Goal: Task Accomplishment & Management: Complete application form

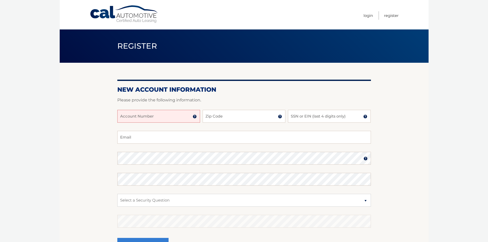
click at [159, 115] on input "Account Number" at bounding box center [158, 116] width 83 height 13
type input "44456018319"
click at [244, 115] on input "Zip Code" at bounding box center [244, 116] width 83 height 13
type input "11747"
type input "arnold@arnoldbrower.com"
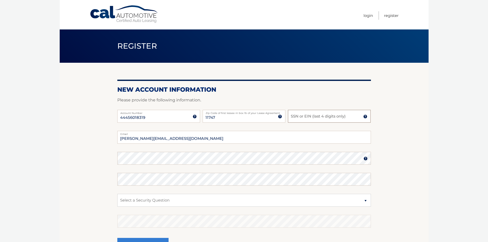
click at [323, 116] on input "SSN or EIN (last 4 digits only)" at bounding box center [329, 116] width 83 height 13
type input "6399"
click at [114, 164] on section "New Account Information Please provide the following information. 44456018319 A…" at bounding box center [244, 163] width 369 height 200
click at [366, 159] on img at bounding box center [366, 159] width 4 height 4
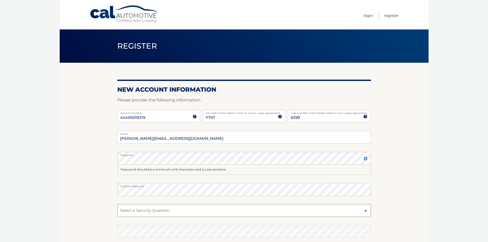
click at [164, 212] on select "Select a Security Question What was the name of your elementary school? What is…" at bounding box center [244, 210] width 254 height 13
select select "1"
click at [117, 204] on select "Select a Security Question What was the name of your elementary school? What is…" at bounding box center [244, 210] width 254 height 13
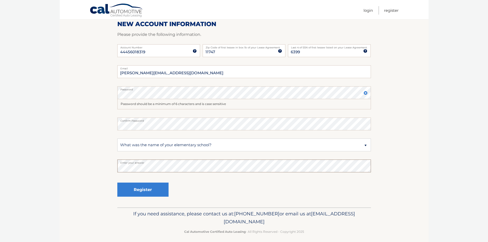
scroll to position [67, 0]
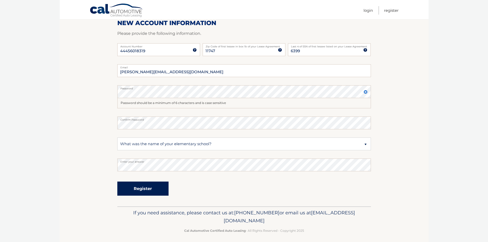
click at [142, 189] on button "Register" at bounding box center [142, 189] width 51 height 14
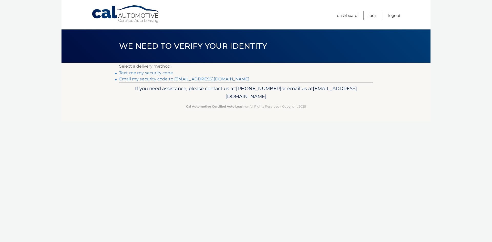
click at [151, 73] on link "Text me my security code" at bounding box center [146, 73] width 54 height 5
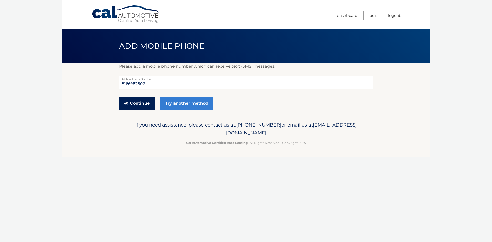
click at [137, 103] on button "Continue" at bounding box center [137, 103] width 36 height 13
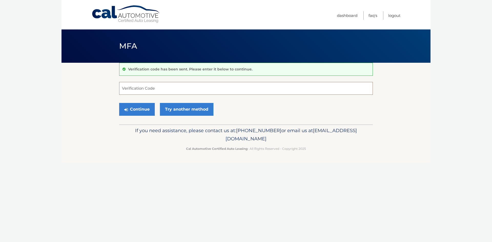
click at [143, 88] on input "Verification Code" at bounding box center [246, 88] width 254 height 13
type input "048592"
click at [135, 111] on button "Continue" at bounding box center [137, 109] width 36 height 13
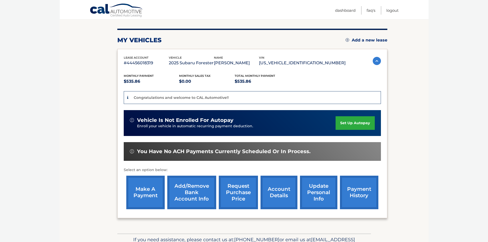
scroll to position [58, 0]
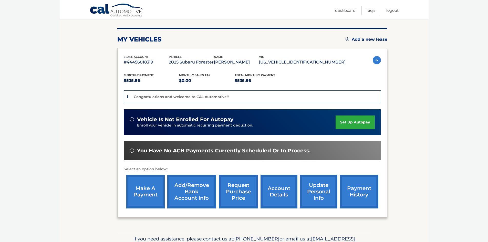
click at [353, 122] on link "set up autopay" at bounding box center [355, 123] width 39 height 14
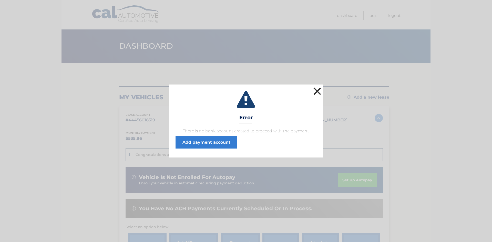
click at [319, 90] on button "×" at bounding box center [317, 91] width 10 height 10
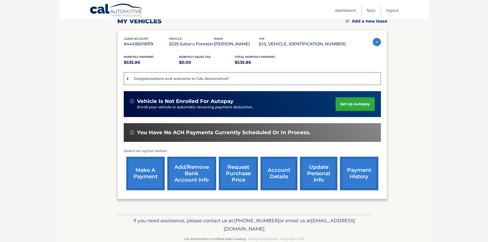
scroll to position [78, 0]
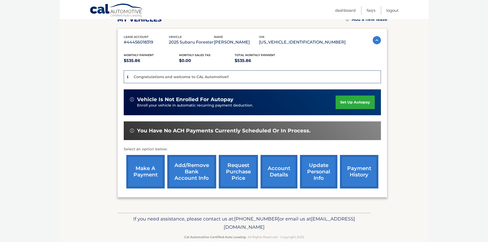
click at [191, 172] on link "Add/Remove bank account info" at bounding box center [191, 172] width 49 height 34
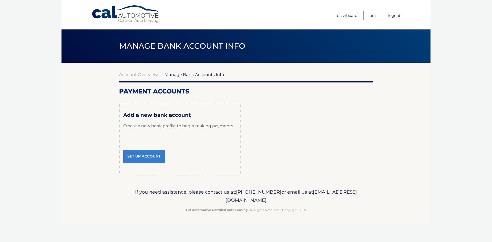
click at [144, 152] on link "Set Up Account" at bounding box center [144, 156] width 42 height 13
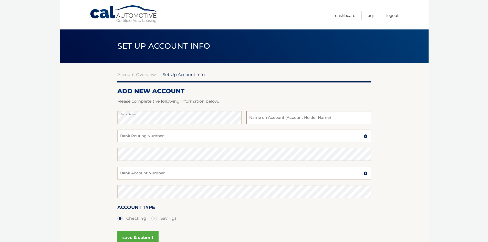
click at [273, 119] on input "text" at bounding box center [309, 117] width 124 height 13
type input "[PERSON_NAME]"
click at [138, 138] on input "Bank Routing Number" at bounding box center [244, 136] width 254 height 13
type input "026013673"
click at [149, 176] on input "Bank Account Number" at bounding box center [244, 173] width 254 height 13
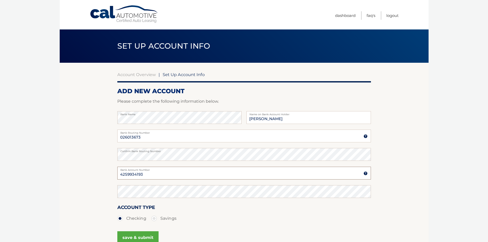
type input "4259934193"
click at [136, 237] on button "save & submit" at bounding box center [137, 238] width 41 height 13
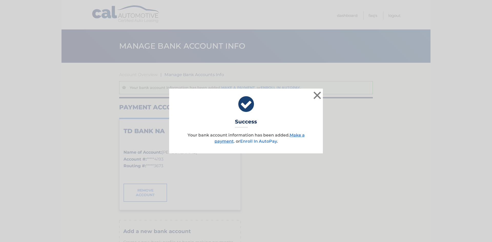
click at [268, 140] on link "Enroll In AutoPay" at bounding box center [258, 141] width 37 height 5
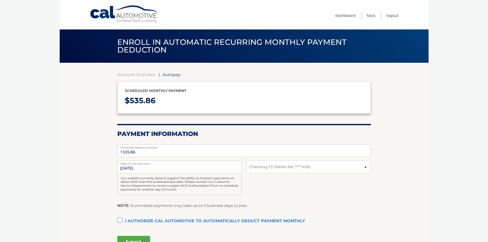
select select "MjJlZWFlNzUtZDkxNy00MDliLTkyMGEtZDdiYTk4ZjkxNmNh"
click at [119, 219] on label "I authorize cal automotive to automatically deduct payment monthly This checkbo…" at bounding box center [244, 221] width 254 height 10
click at [0, 0] on input "I authorize cal automotive to automatically deduct payment monthly This checkbo…" at bounding box center [0, 0] width 0 height 0
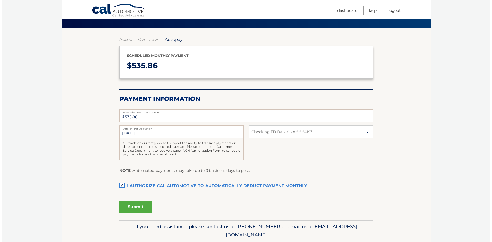
scroll to position [52, 0]
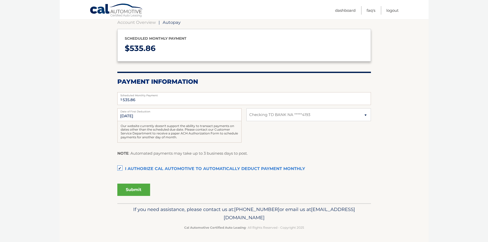
click at [131, 188] on button "Submit" at bounding box center [133, 190] width 33 height 12
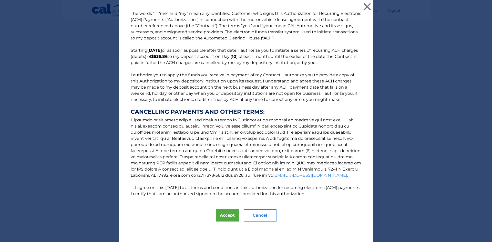
click at [131, 187] on input "I agree on this 09/27/2025 to all terms and conditions in this authorization fo…" at bounding box center [132, 187] width 3 height 3
checkbox input "true"
click at [221, 212] on button "Accept" at bounding box center [227, 215] width 23 height 12
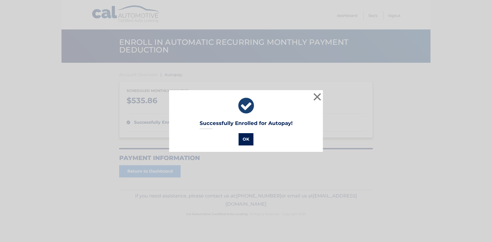
click at [245, 139] on button "OK" at bounding box center [246, 139] width 15 height 12
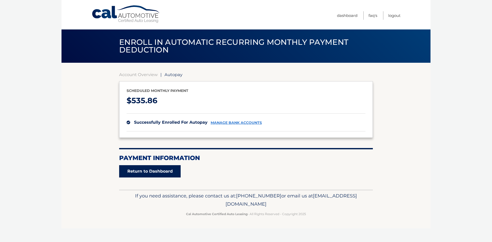
click at [145, 169] on link "Return to Dashboard" at bounding box center [150, 171] width 62 height 12
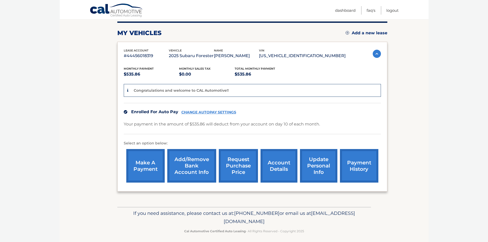
scroll to position [68, 0]
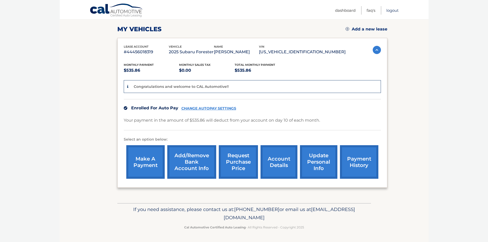
click at [393, 11] on link "Logout" at bounding box center [393, 10] width 12 height 8
